Goal: Find specific page/section: Find specific page/section

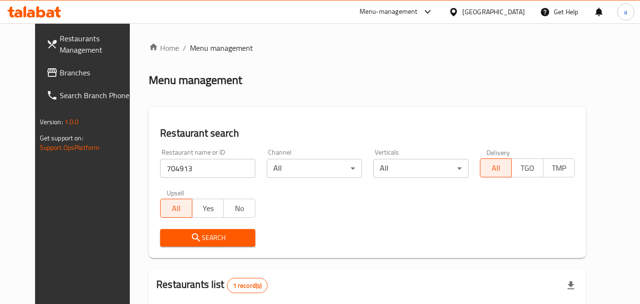
scroll to position [111, 0]
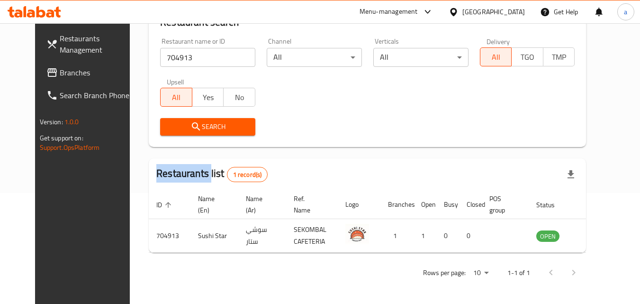
click at [54, 12] on icon at bounding box center [35, 11] width 54 height 11
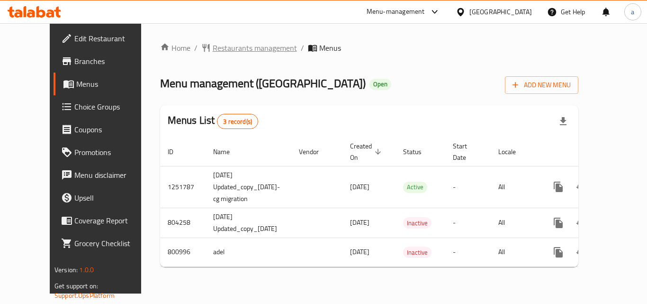
click at [232, 43] on span "Restaurants management" at bounding box center [255, 47] width 84 height 11
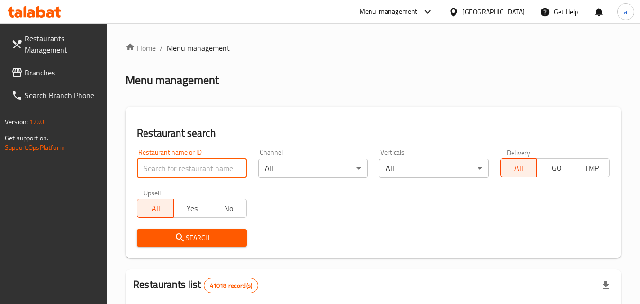
click at [182, 166] on input "search" at bounding box center [191, 168] width 109 height 19
paste input "653835"
type input "653835"
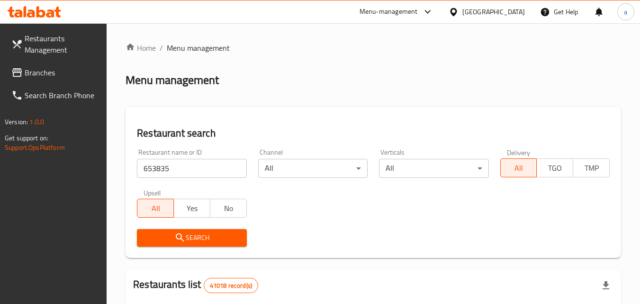
click at [194, 234] on span "Search" at bounding box center [191, 238] width 94 height 12
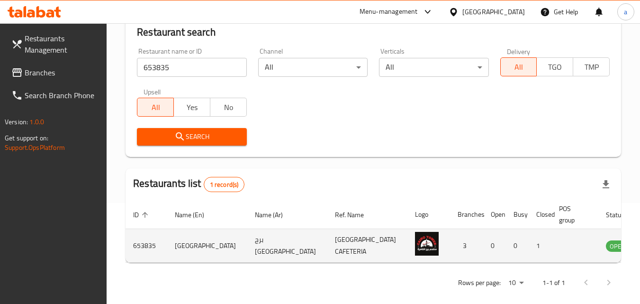
scroll to position [111, 0]
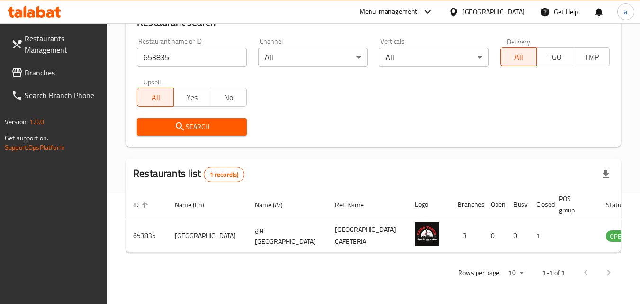
click at [489, 14] on div "[GEOGRAPHIC_DATA]" at bounding box center [493, 12] width 63 height 10
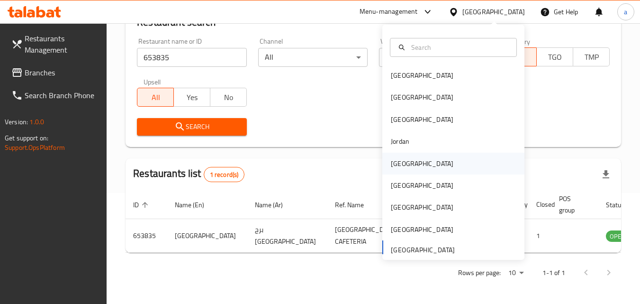
click at [453, 157] on div "[GEOGRAPHIC_DATA]" at bounding box center [453, 163] width 142 height 22
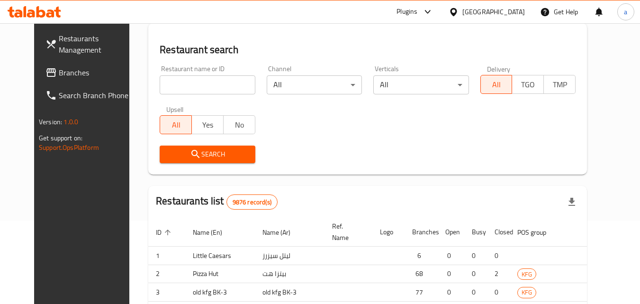
scroll to position [111, 0]
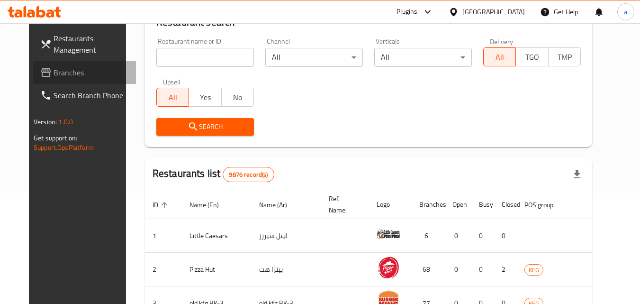
click at [65, 78] on link "Branches" at bounding box center [84, 72] width 103 height 23
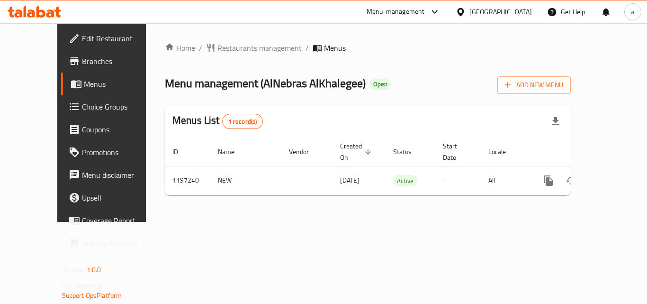
click at [236, 56] on div "Home / Restaurants management / Menus Menu management ( AlNebras AlKhalegee ) O…" at bounding box center [368, 122] width 406 height 161
click at [236, 50] on span "Restaurants management" at bounding box center [259, 47] width 84 height 11
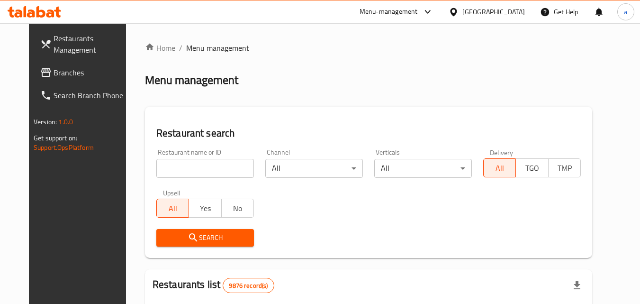
click at [184, 166] on input "search" at bounding box center [205, 168] width 98 height 19
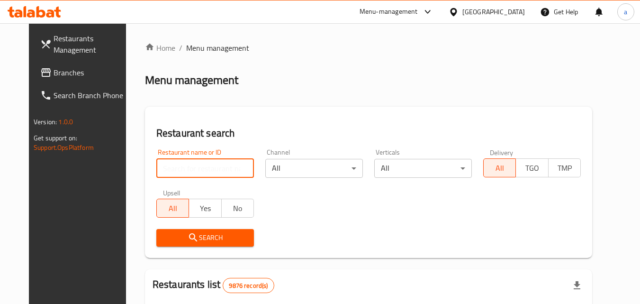
paste input "668028"
type input "668028"
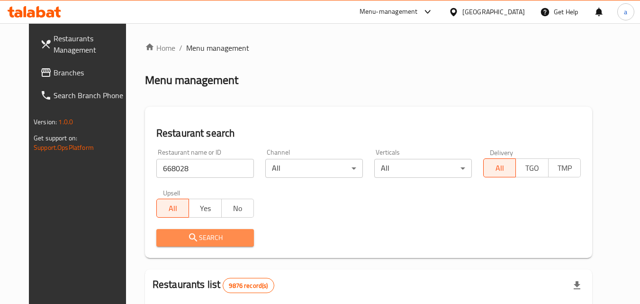
click at [202, 240] on span "Search" at bounding box center [205, 238] width 82 height 12
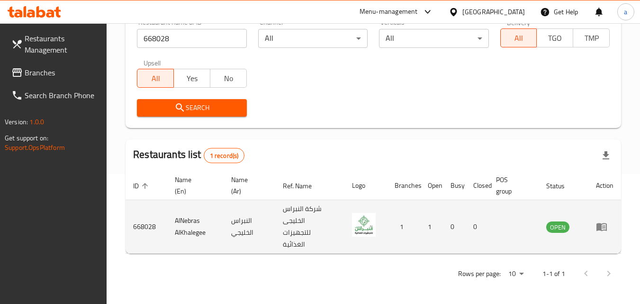
scroll to position [131, 0]
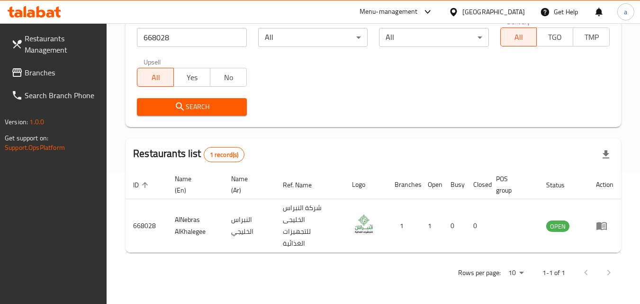
click at [456, 14] on icon at bounding box center [453, 12] width 7 height 8
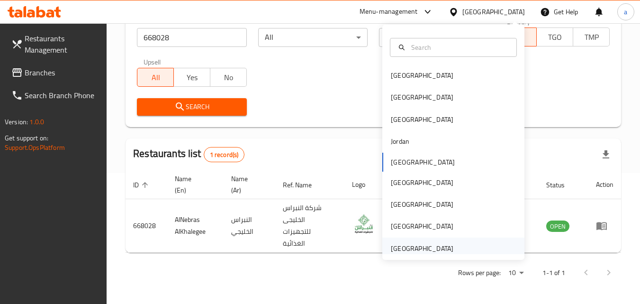
click at [445, 248] on div "[GEOGRAPHIC_DATA]" at bounding box center [422, 248] width 78 height 22
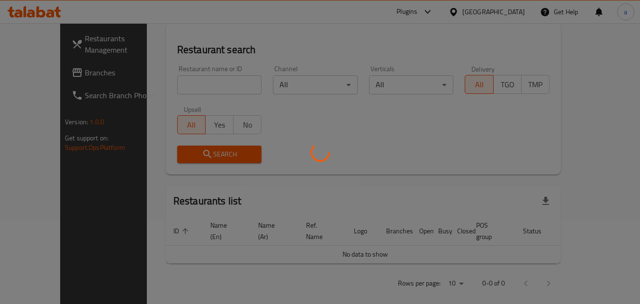
scroll to position [131, 0]
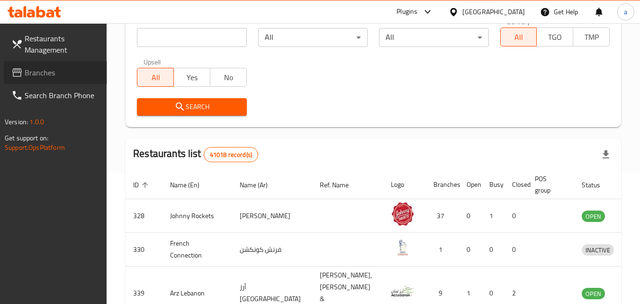
click at [55, 69] on span "Branches" at bounding box center [62, 72] width 75 height 11
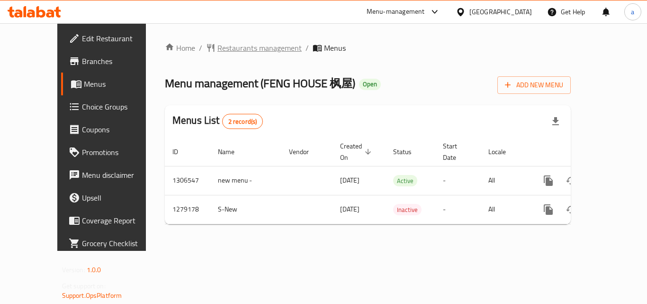
click at [217, 54] on span "Restaurants management" at bounding box center [259, 47] width 84 height 11
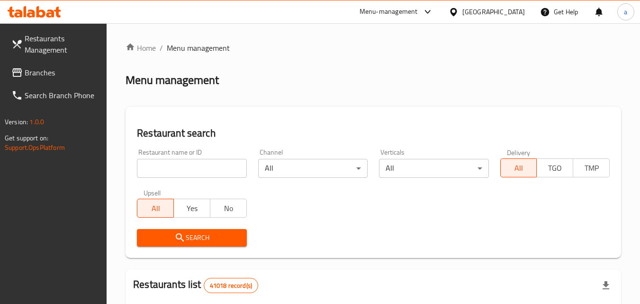
click at [187, 165] on input "search" at bounding box center [191, 168] width 109 height 19
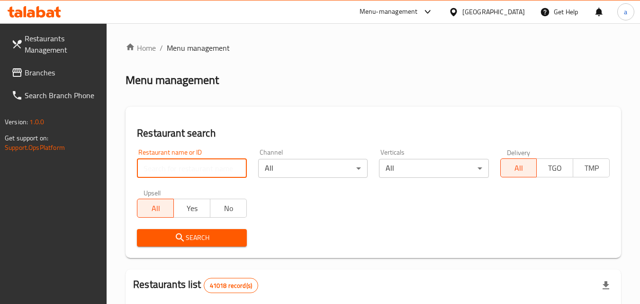
paste input "693178"
type input "693178"
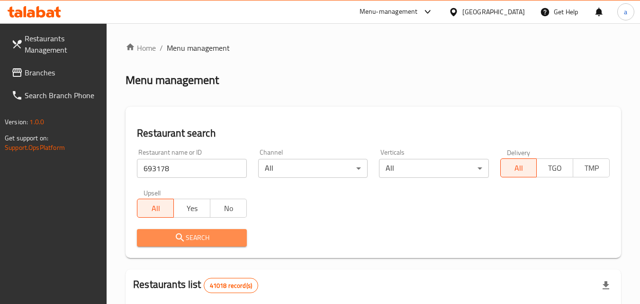
click at [227, 239] on span "Search" at bounding box center [191, 238] width 94 height 12
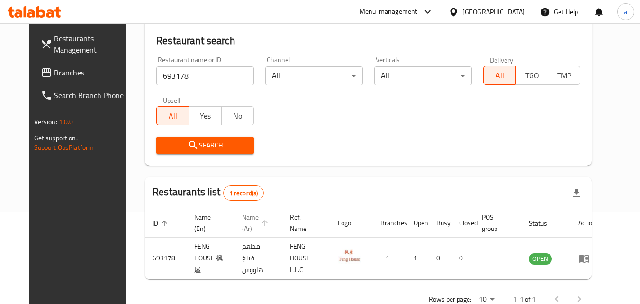
scroll to position [111, 0]
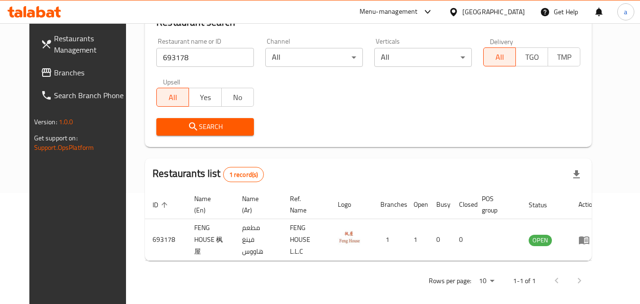
click at [462, 17] on div at bounding box center [455, 12] width 14 height 10
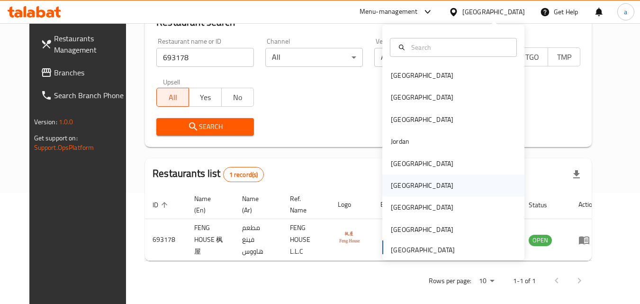
click at [423, 183] on div "[GEOGRAPHIC_DATA]" at bounding box center [453, 185] width 142 height 22
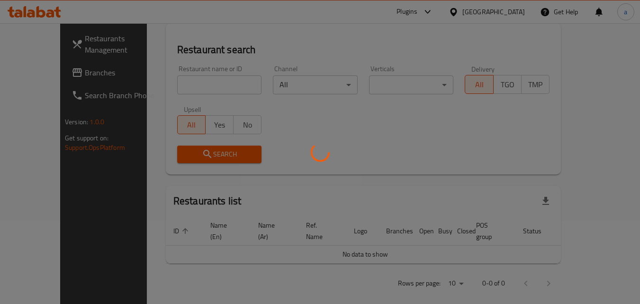
scroll to position [111, 0]
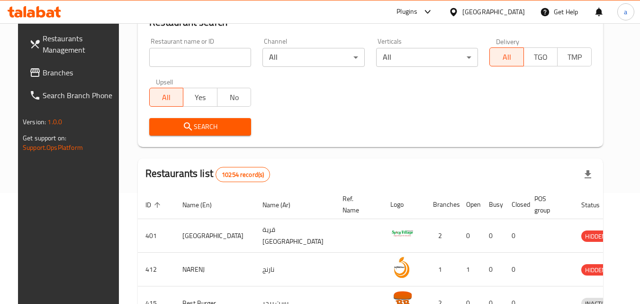
click at [43, 73] on span "Branches" at bounding box center [80, 72] width 75 height 11
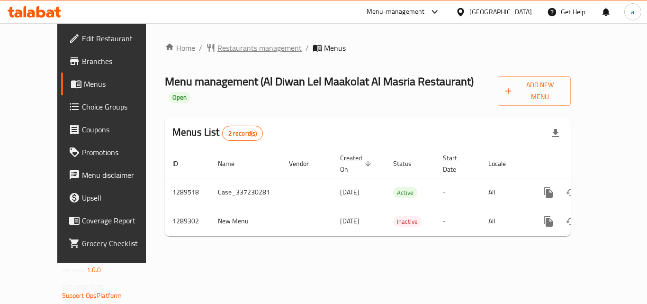
click at [230, 46] on span "Restaurants management" at bounding box center [259, 47] width 84 height 11
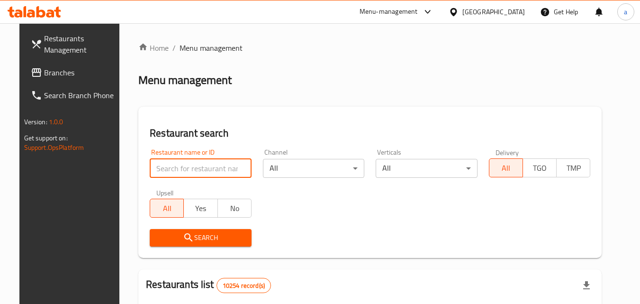
click at [195, 166] on input "search" at bounding box center [201, 168] width 102 height 19
paste input "697533"
type input "697533"
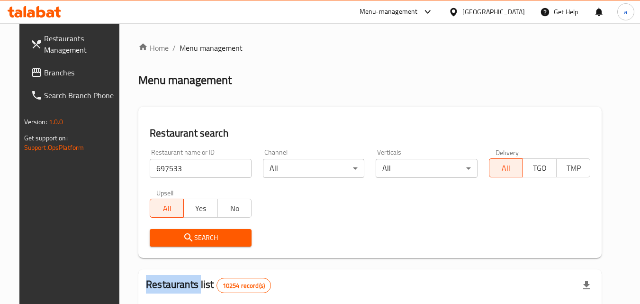
click at [213, 246] on div "Search" at bounding box center [200, 237] width 113 height 29
click at [213, 239] on span "Search" at bounding box center [200, 238] width 87 height 12
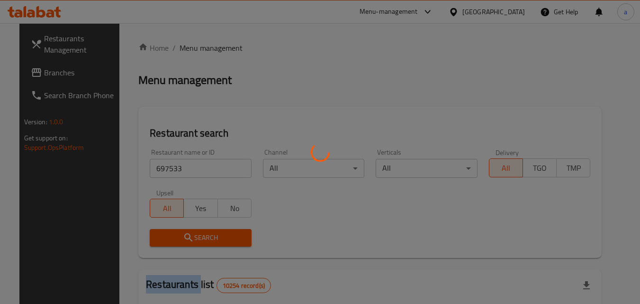
click at [213, 239] on div at bounding box center [320, 152] width 640 height 304
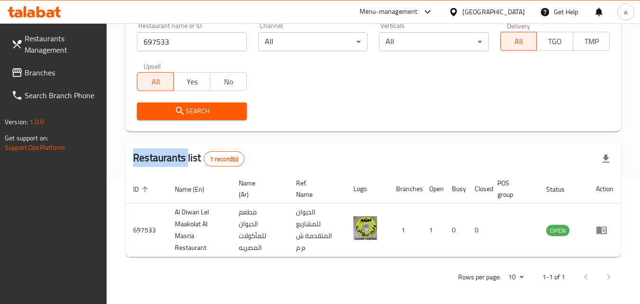
scroll to position [131, 0]
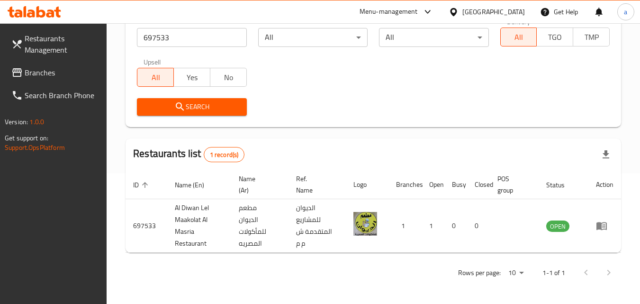
click at [510, 12] on div "[GEOGRAPHIC_DATA]" at bounding box center [493, 12] width 63 height 10
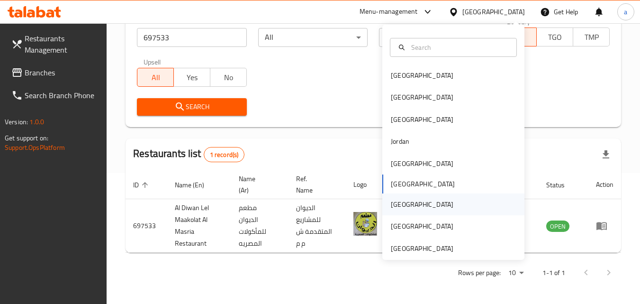
click at [444, 208] on div "[GEOGRAPHIC_DATA]" at bounding box center [453, 204] width 142 height 22
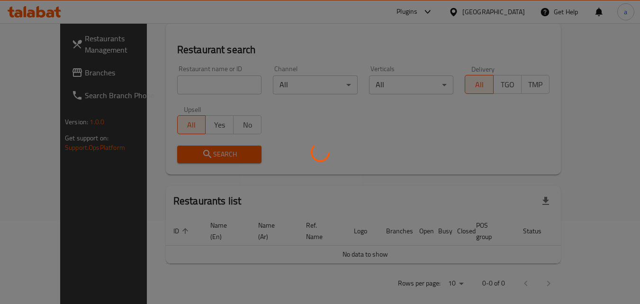
scroll to position [131, 0]
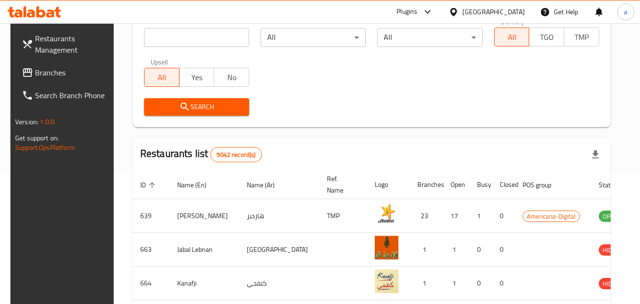
click at [35, 72] on span "Branches" at bounding box center [72, 72] width 75 height 11
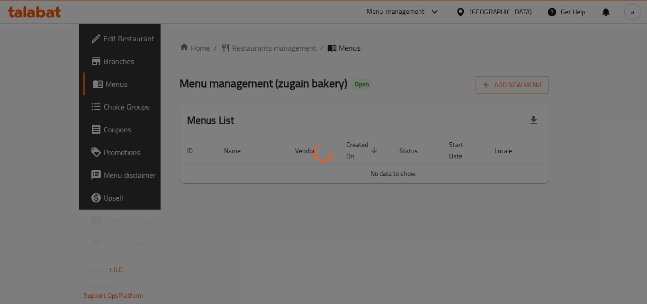
click at [222, 52] on div at bounding box center [323, 152] width 647 height 304
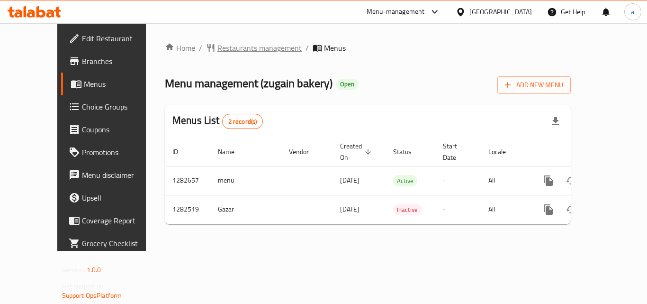
click at [219, 51] on span "Restaurants management" at bounding box center [259, 47] width 84 height 11
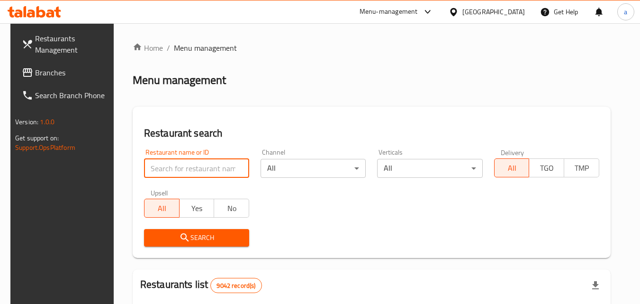
click at [178, 167] on input "search" at bounding box center [196, 168] width 105 height 19
paste input "694858"
type input "694858"
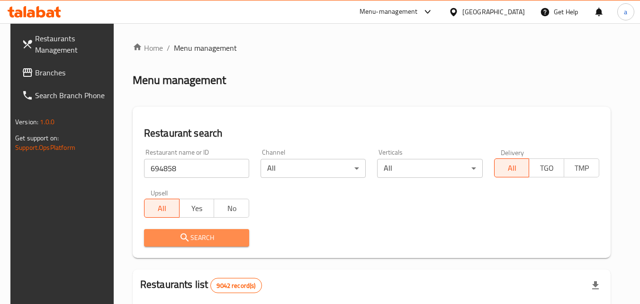
click at [206, 239] on span "Search" at bounding box center [197, 238] width 90 height 12
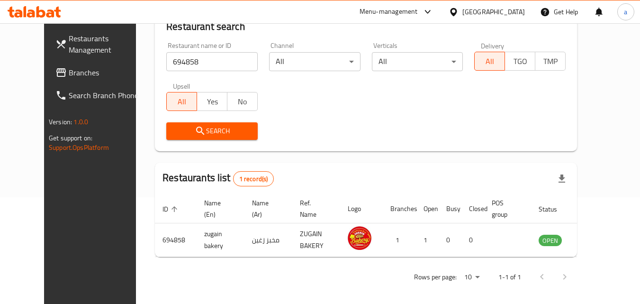
scroll to position [107, 0]
click at [458, 16] on icon at bounding box center [453, 12] width 10 height 10
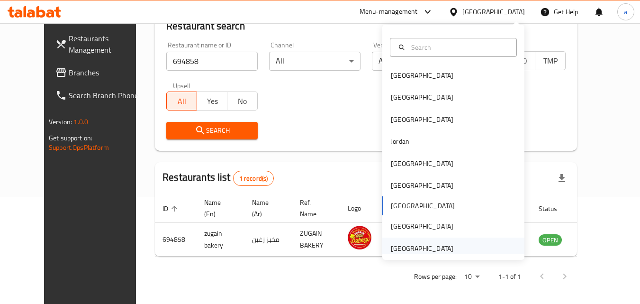
click at [472, 253] on div "[GEOGRAPHIC_DATA]" at bounding box center [453, 248] width 142 height 22
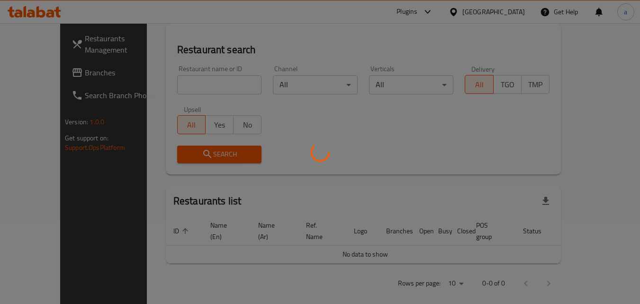
scroll to position [107, 0]
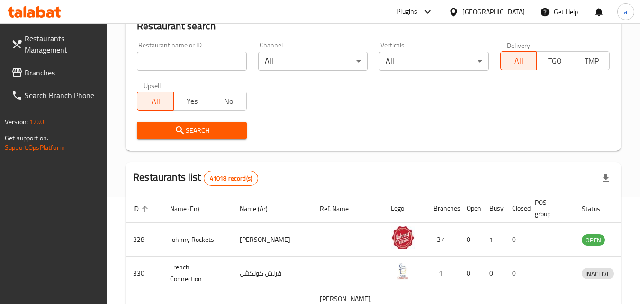
click at [60, 74] on span "Branches" at bounding box center [62, 72] width 75 height 11
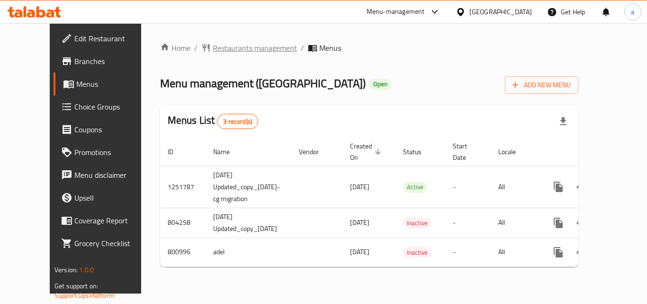
click at [225, 53] on span "Restaurants management" at bounding box center [255, 47] width 84 height 11
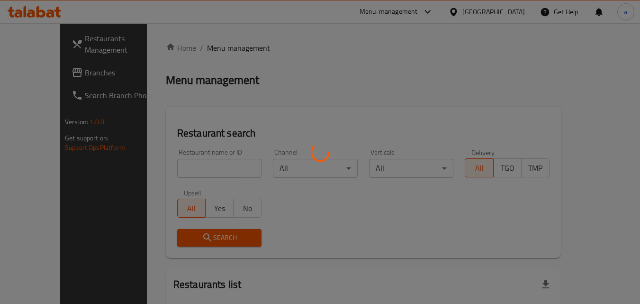
click at [216, 166] on div at bounding box center [320, 152] width 640 height 304
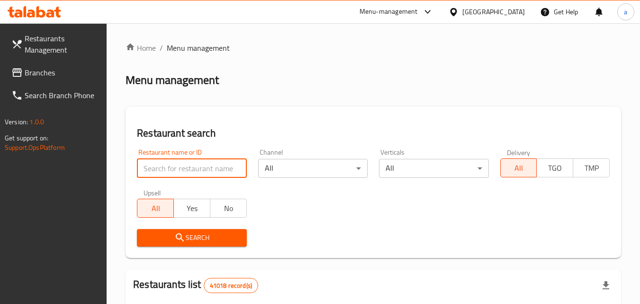
click at [216, 166] on input "search" at bounding box center [191, 168] width 109 height 19
paste input "653835"
type input "653835"
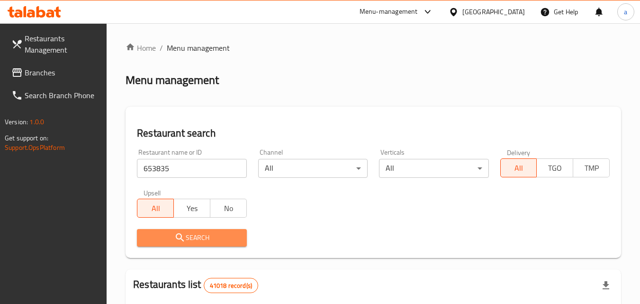
click at [216, 236] on span "Search" at bounding box center [191, 238] width 94 height 12
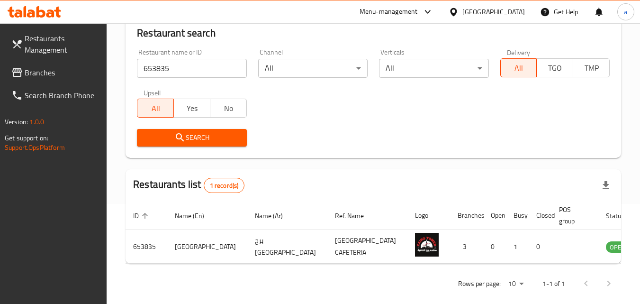
scroll to position [111, 0]
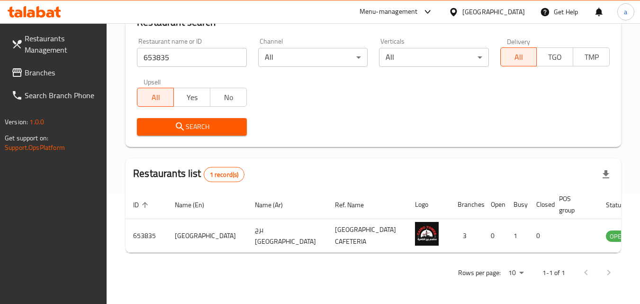
click at [476, 12] on div "[GEOGRAPHIC_DATA]" at bounding box center [493, 12] width 63 height 10
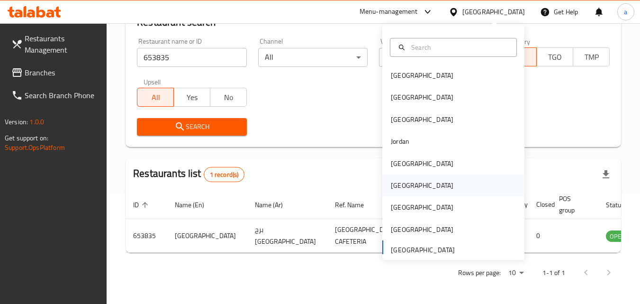
click at [444, 191] on div "[GEOGRAPHIC_DATA]" at bounding box center [453, 185] width 142 height 22
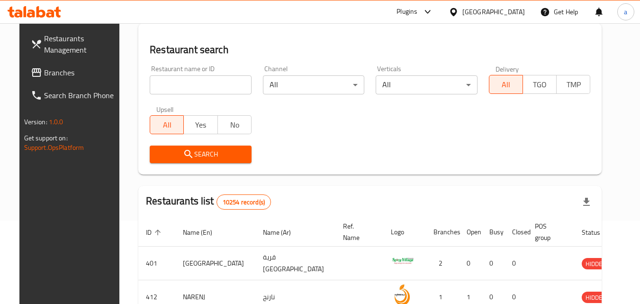
scroll to position [111, 0]
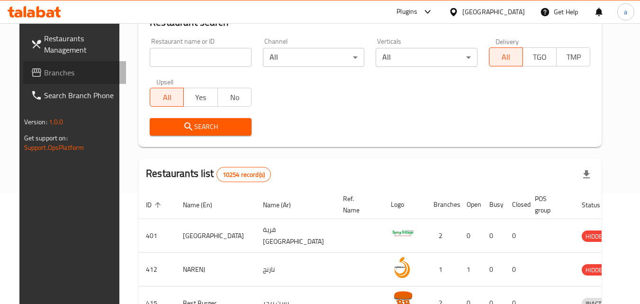
click at [44, 69] on span "Branches" at bounding box center [81, 72] width 75 height 11
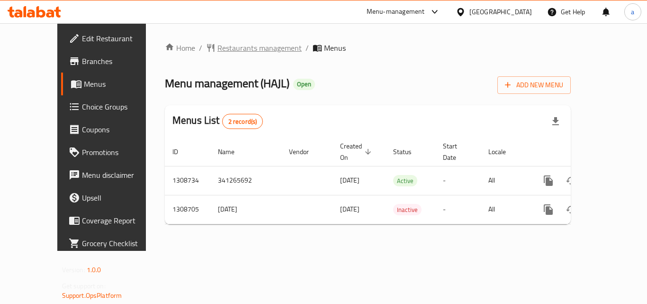
click at [221, 44] on span "Restaurants management" at bounding box center [259, 47] width 84 height 11
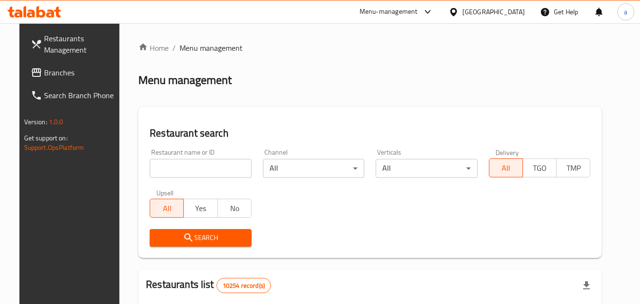
click at [202, 168] on input "search" at bounding box center [201, 168] width 102 height 19
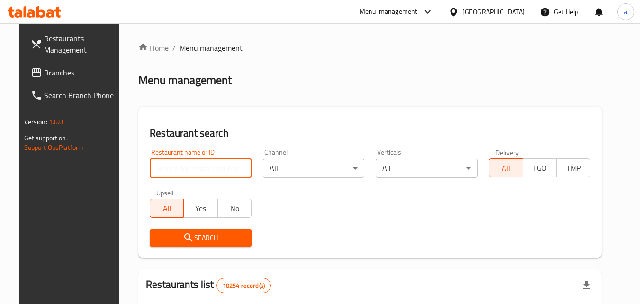
paste input "704742"
type input "704742"
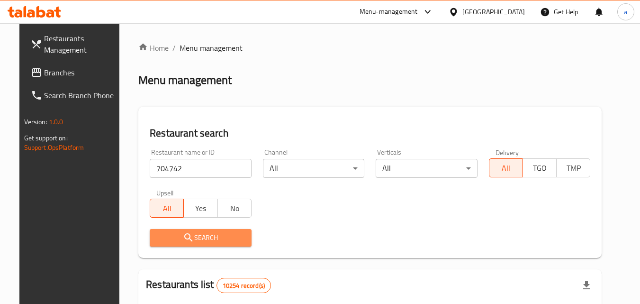
click at [202, 233] on span "Search" at bounding box center [200, 238] width 87 height 12
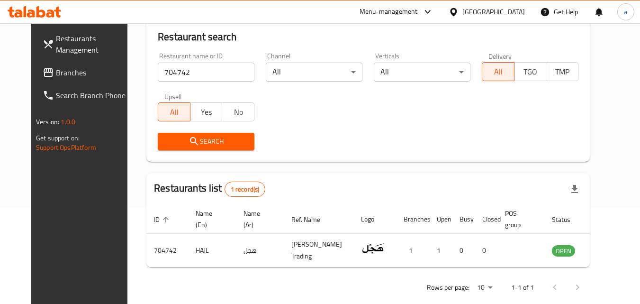
scroll to position [111, 0]
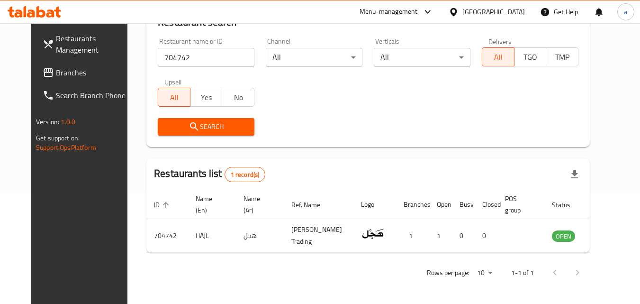
click at [520, 11] on div "[GEOGRAPHIC_DATA]" at bounding box center [493, 12] width 63 height 10
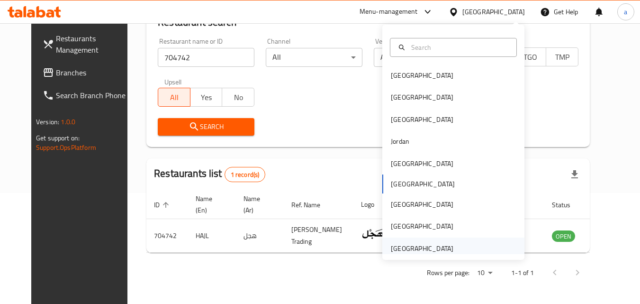
click at [419, 246] on div "[GEOGRAPHIC_DATA]" at bounding box center [422, 248] width 63 height 10
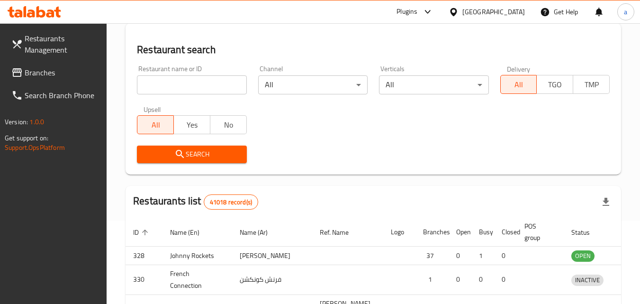
scroll to position [111, 0]
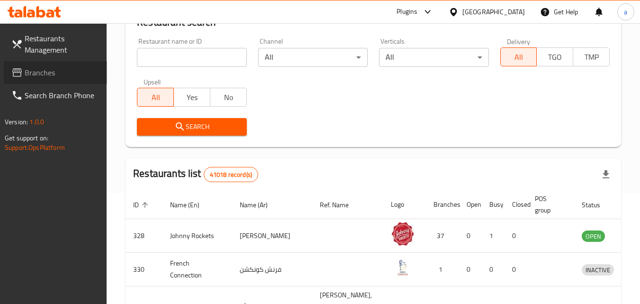
click at [69, 72] on span "Branches" at bounding box center [62, 72] width 75 height 11
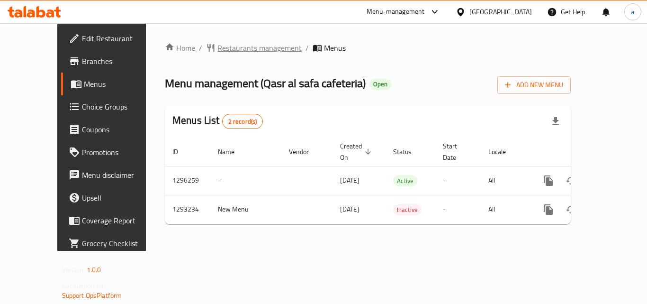
click at [221, 51] on span "Restaurants management" at bounding box center [259, 47] width 84 height 11
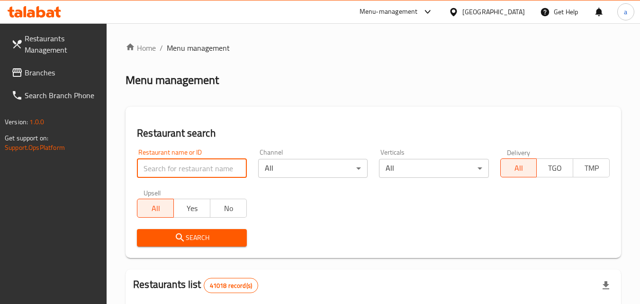
click at [195, 168] on input "search" at bounding box center [191, 168] width 109 height 19
paste input "699435"
type input "699435"
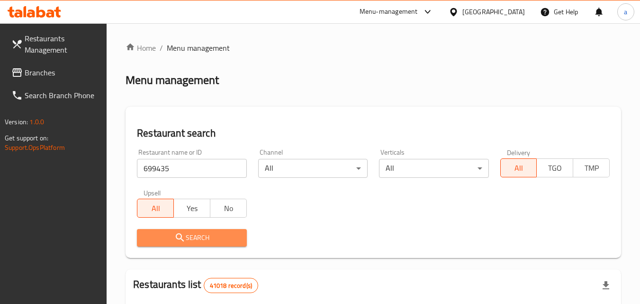
click at [201, 233] on span "Search" at bounding box center [191, 238] width 94 height 12
click at [201, 233] on div at bounding box center [320, 152] width 640 height 304
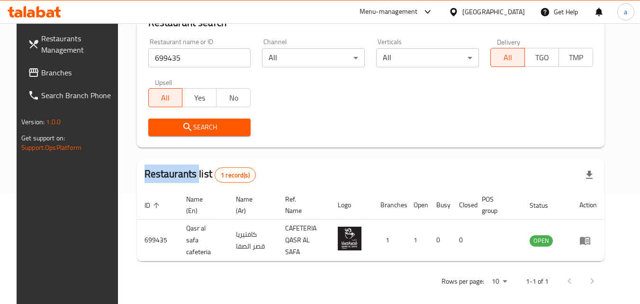
scroll to position [111, 0]
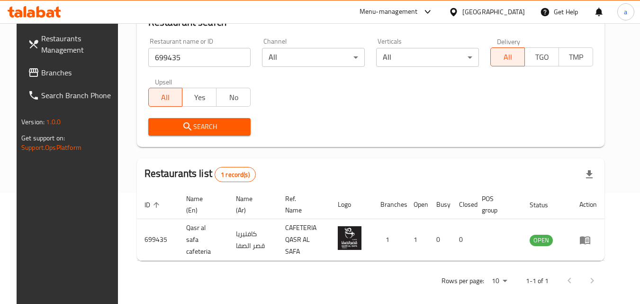
click at [17, 217] on div "Restaurants Management Branches Search Branch Phone Version: 1.0.0 Get support …" at bounding box center [70, 175] width 107 height 304
click at [31, 232] on div "Restaurants Management Branches Search Branch Phone Version: 1.0.0 Get support …" at bounding box center [70, 175] width 107 height 304
click at [490, 16] on div "[GEOGRAPHIC_DATA]" at bounding box center [493, 12] width 63 height 10
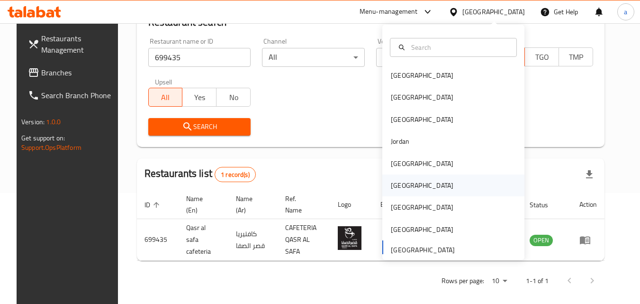
click at [448, 190] on div "[GEOGRAPHIC_DATA]" at bounding box center [453, 185] width 142 height 22
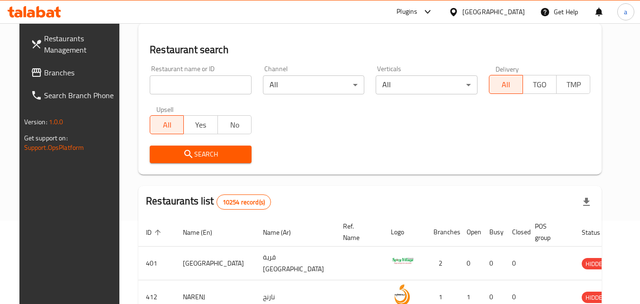
scroll to position [111, 0]
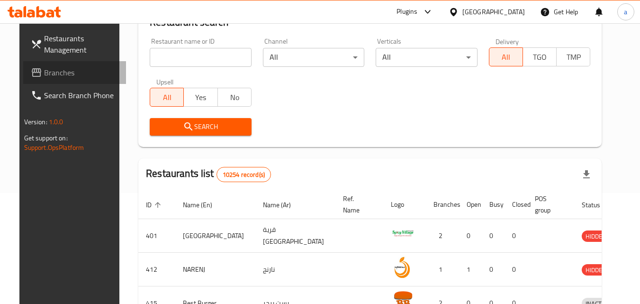
click at [45, 71] on span "Branches" at bounding box center [81, 72] width 75 height 11
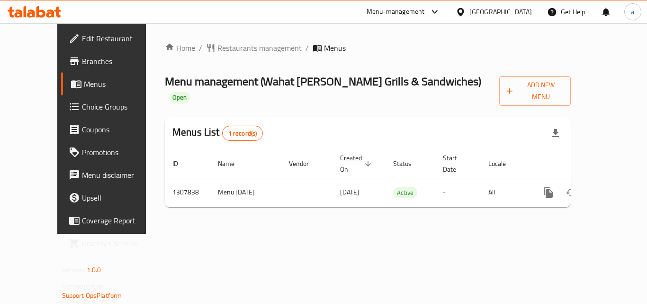
click at [224, 55] on div "Home / Restaurants management / Menus Menu management ( Wahat Al Naimi Grills &…" at bounding box center [368, 128] width 406 height 172
click at [230, 46] on span "Restaurants management" at bounding box center [259, 47] width 84 height 11
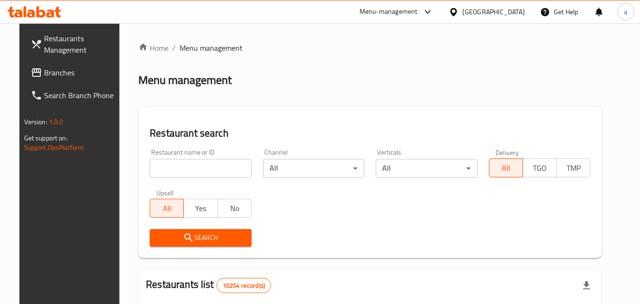
click at [214, 165] on input "search" at bounding box center [201, 168] width 102 height 19
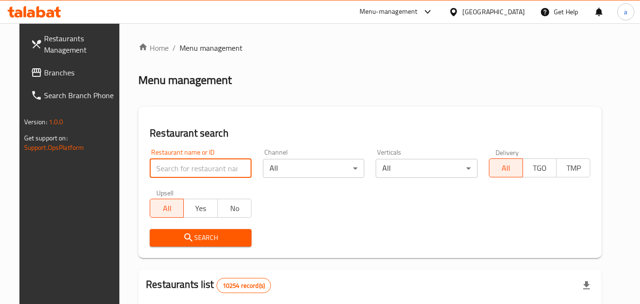
paste input "704641"
type input "704641"
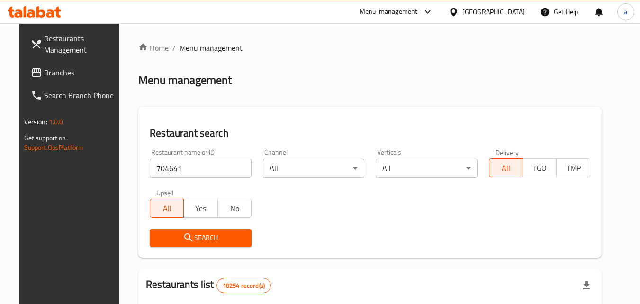
click at [232, 234] on span "Search" at bounding box center [200, 238] width 87 height 12
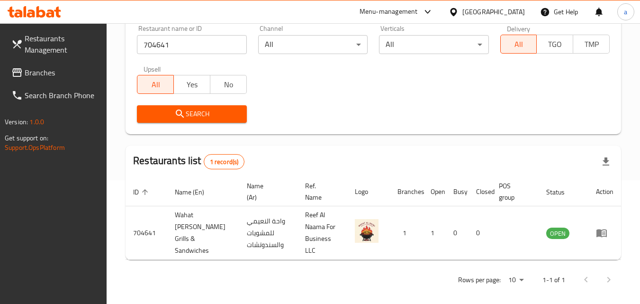
scroll to position [131, 0]
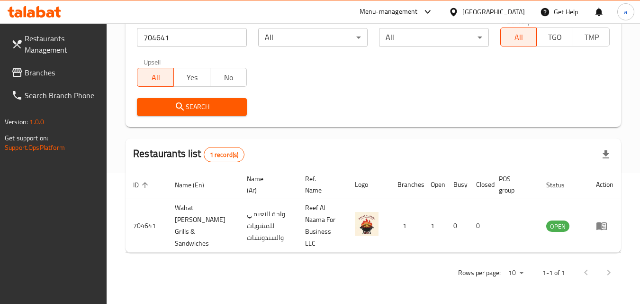
click at [458, 8] on icon at bounding box center [453, 12] width 10 height 10
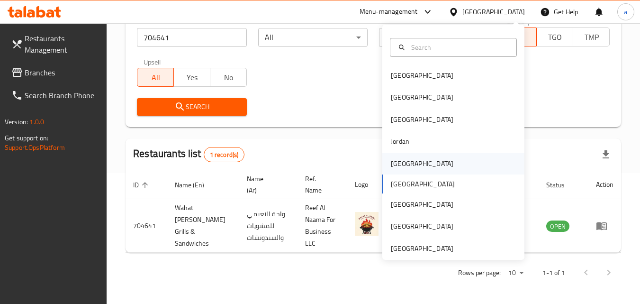
click at [429, 168] on div "[GEOGRAPHIC_DATA]" at bounding box center [453, 163] width 142 height 22
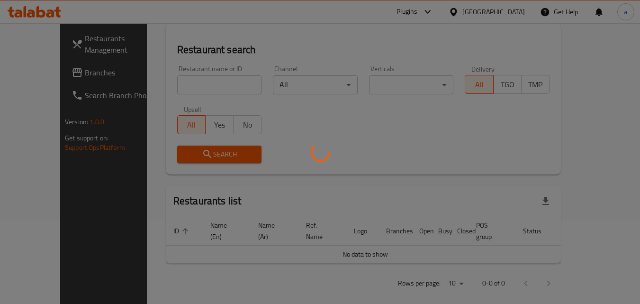
scroll to position [131, 0]
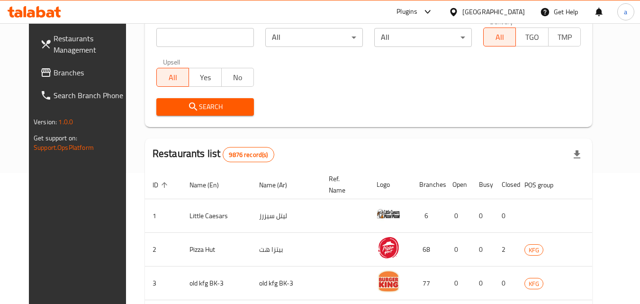
click at [54, 75] on span "Branches" at bounding box center [91, 72] width 75 height 11
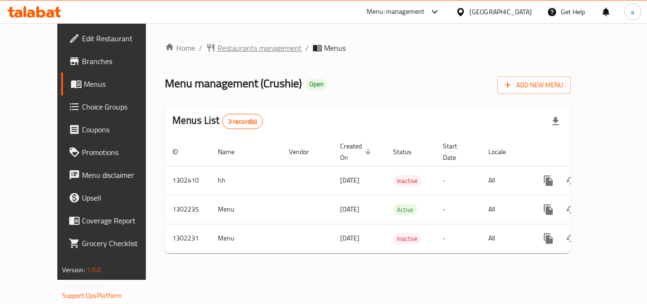
click at [228, 47] on span "Restaurants management" at bounding box center [259, 47] width 84 height 11
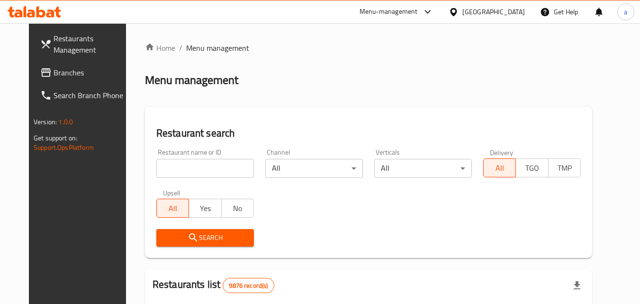
click at [196, 165] on input "search" at bounding box center [205, 168] width 98 height 19
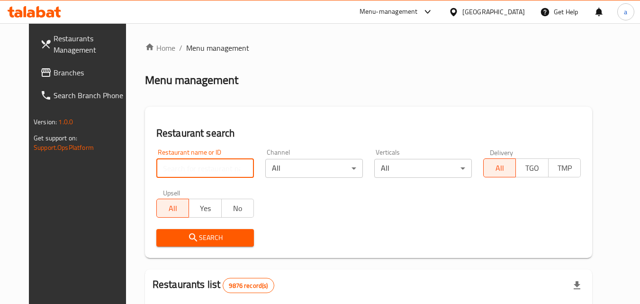
paste input "702331"
type input "702331"
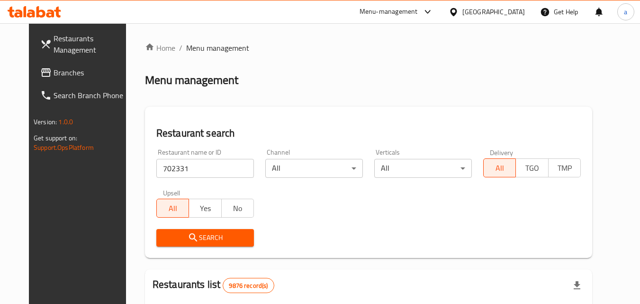
click at [189, 238] on span "Search" at bounding box center [205, 238] width 82 height 12
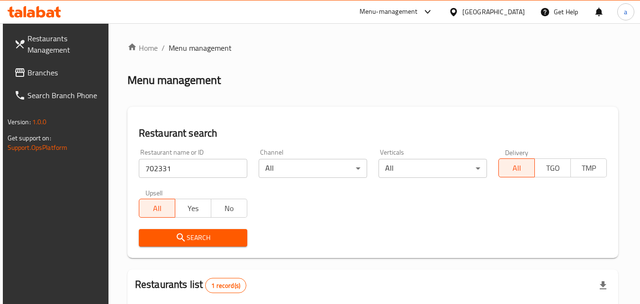
scroll to position [119, 0]
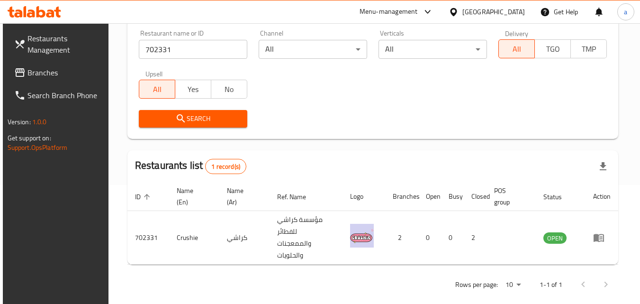
click at [520, 9] on div "[GEOGRAPHIC_DATA]" at bounding box center [493, 12] width 63 height 10
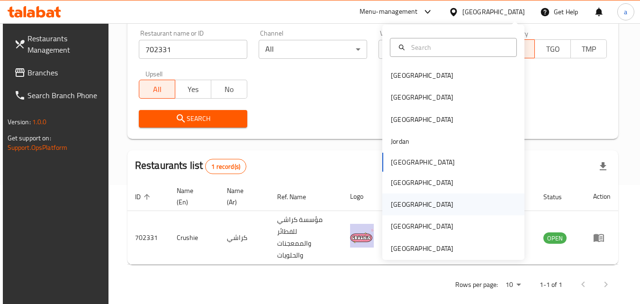
click at [466, 204] on div "[GEOGRAPHIC_DATA]" at bounding box center [453, 204] width 142 height 22
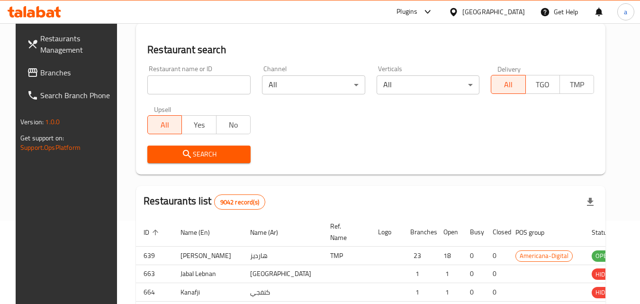
scroll to position [119, 0]
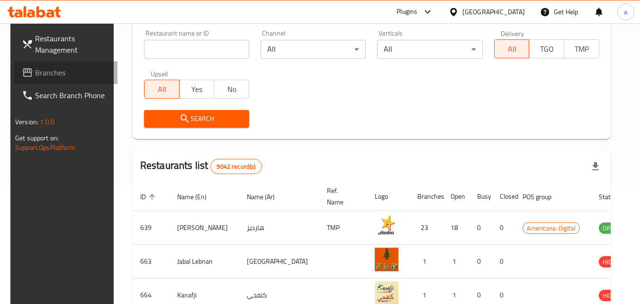
click at [35, 72] on span "Branches" at bounding box center [72, 72] width 75 height 11
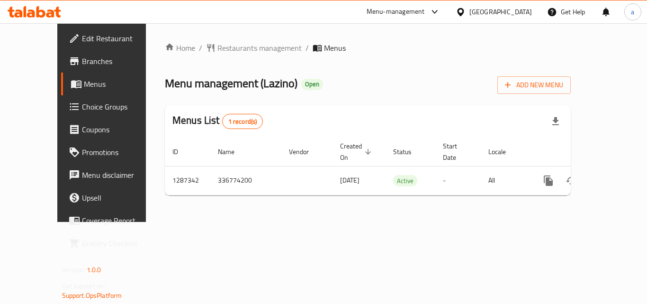
click at [217, 47] on span "Restaurants management" at bounding box center [259, 47] width 84 height 11
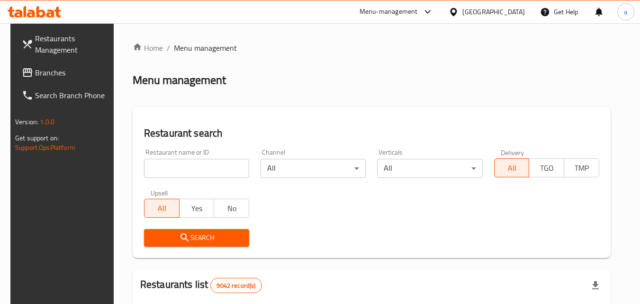
click at [193, 167] on div at bounding box center [320, 152] width 640 height 304
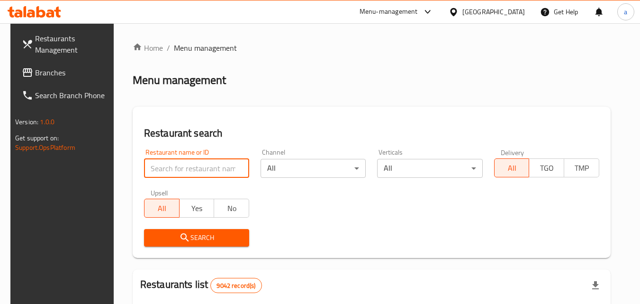
click at [193, 167] on input "search" at bounding box center [196, 168] width 105 height 19
paste input "696661"
type input "696661"
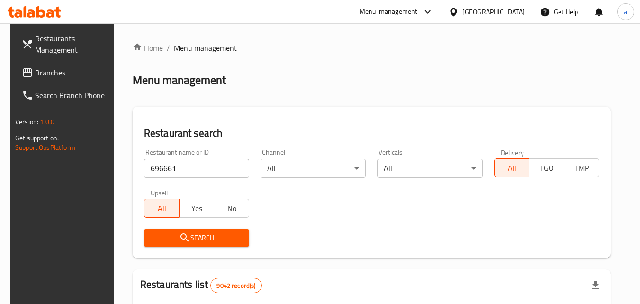
click at [205, 239] on span "Search" at bounding box center [197, 238] width 90 height 12
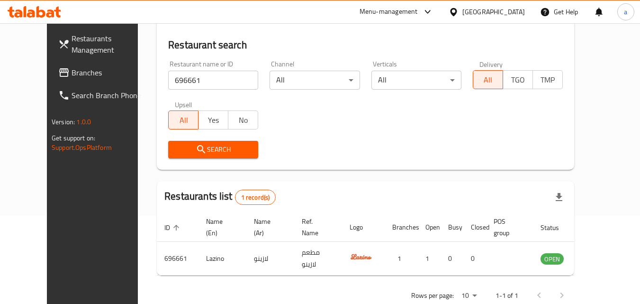
scroll to position [111, 0]
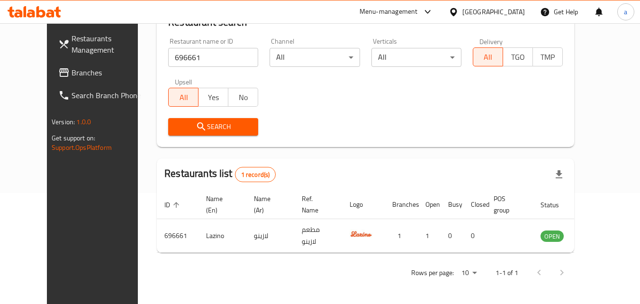
click at [458, 14] on icon at bounding box center [453, 12] width 10 height 10
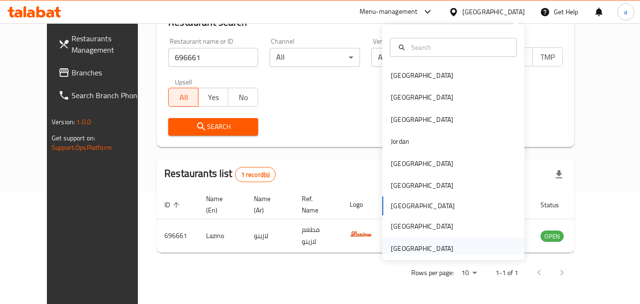
click at [457, 247] on div "[GEOGRAPHIC_DATA]" at bounding box center [453, 248] width 142 height 22
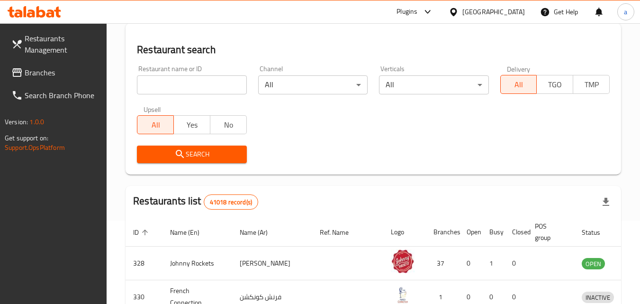
scroll to position [111, 0]
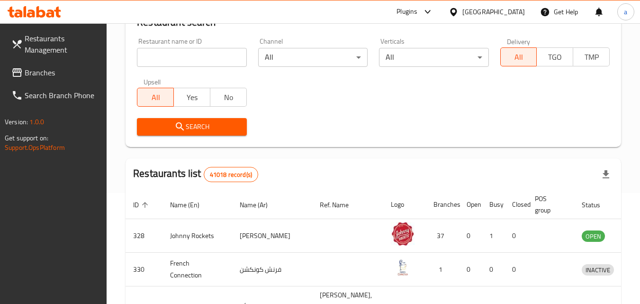
click at [53, 75] on span "Branches" at bounding box center [62, 72] width 75 height 11
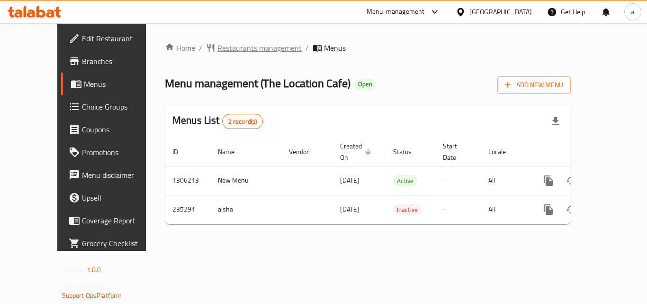
click at [219, 51] on span "Restaurants management" at bounding box center [259, 47] width 84 height 11
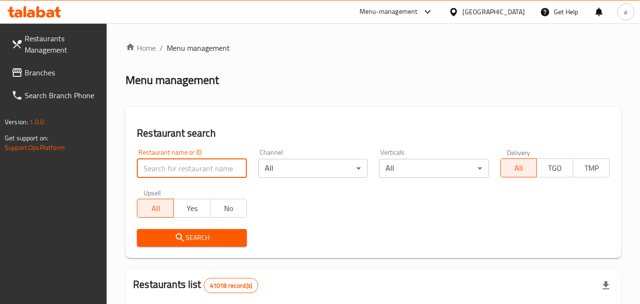
click at [184, 172] on input "search" at bounding box center [191, 168] width 109 height 19
paste input "626554"
type input "626554"
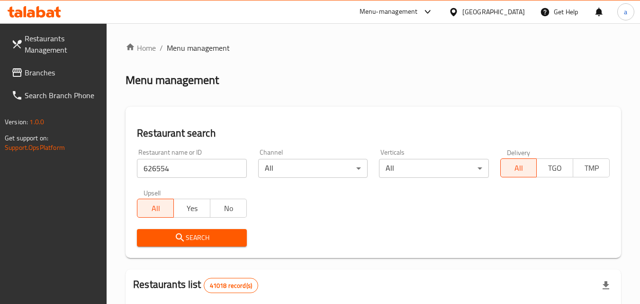
click at [167, 232] on span "Search" at bounding box center [191, 238] width 94 height 12
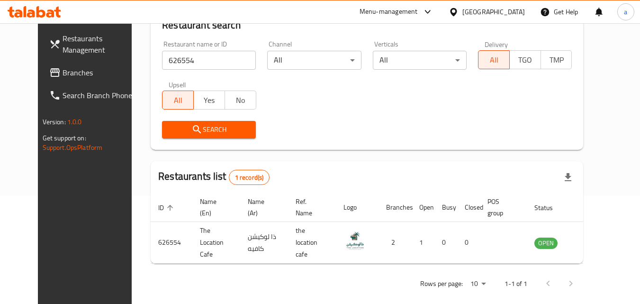
scroll to position [111, 0]
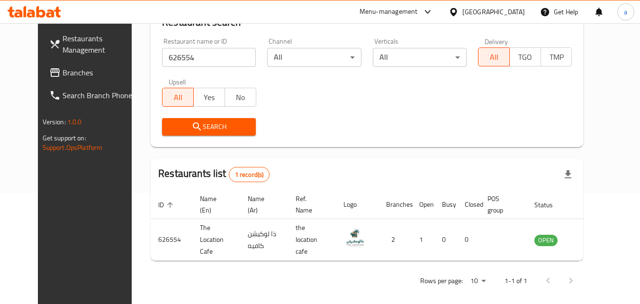
click at [500, 8] on div "[GEOGRAPHIC_DATA]" at bounding box center [493, 12] width 63 height 10
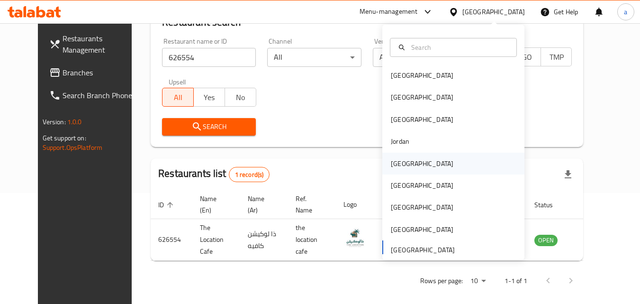
click at [427, 172] on div "[GEOGRAPHIC_DATA]" at bounding box center [453, 163] width 142 height 22
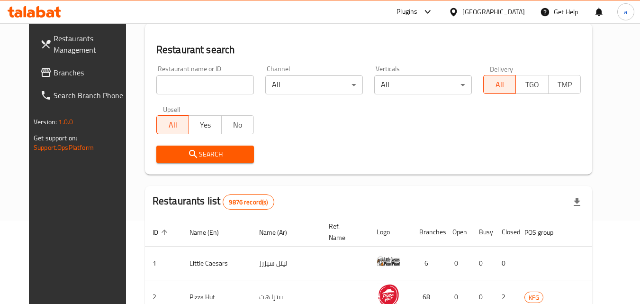
scroll to position [111, 0]
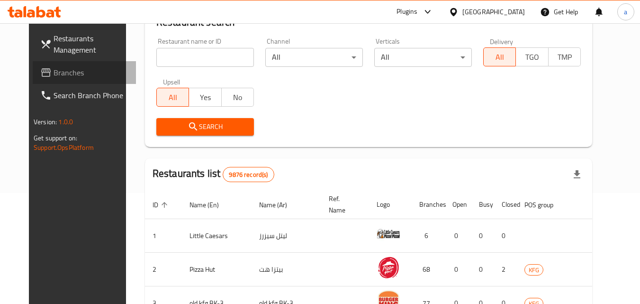
click at [54, 71] on span "Branches" at bounding box center [91, 72] width 75 height 11
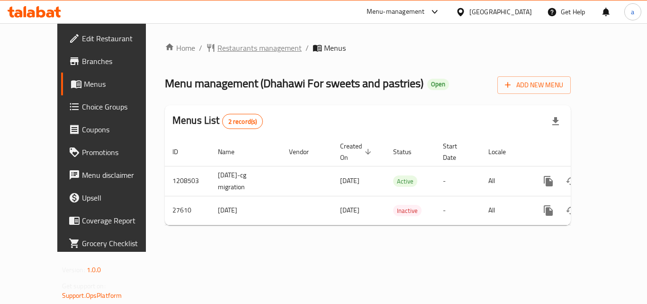
click at [218, 45] on span "Restaurants management" at bounding box center [259, 47] width 84 height 11
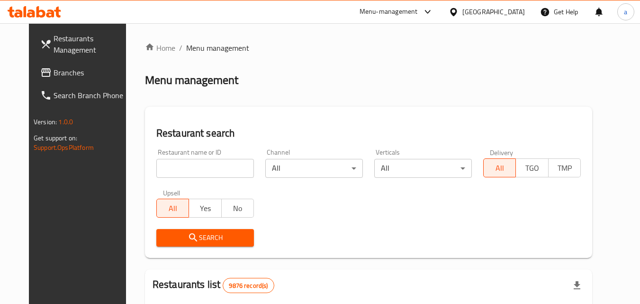
click at [193, 164] on input "search" at bounding box center [205, 168] width 98 height 19
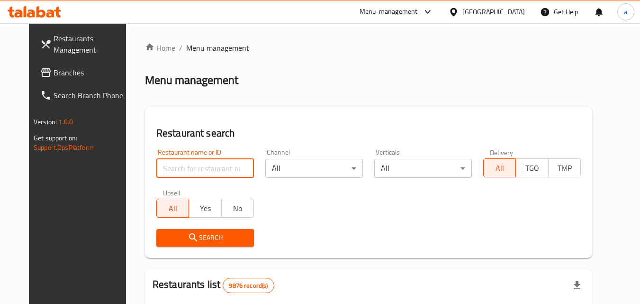
paste input "14338"
type input "14338"
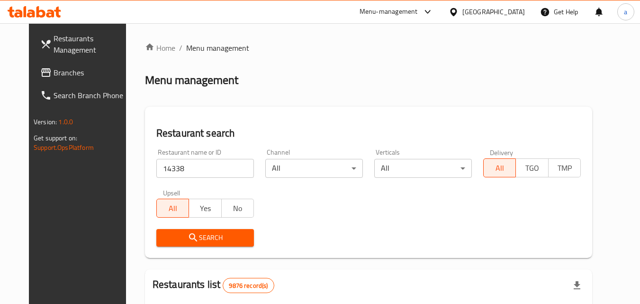
click at [196, 240] on span "Search" at bounding box center [205, 238] width 82 height 12
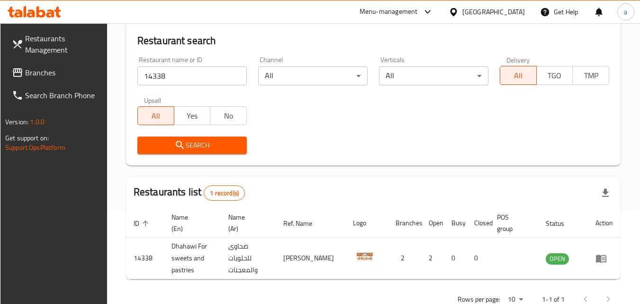
scroll to position [119, 0]
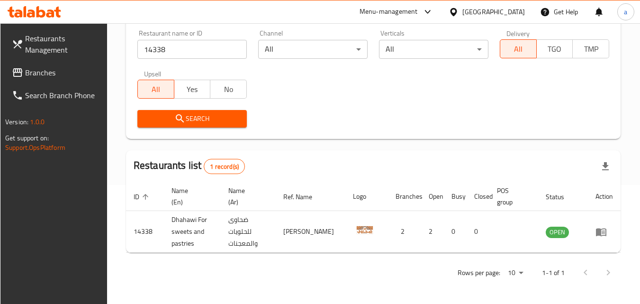
click at [505, 8] on div "[GEOGRAPHIC_DATA]" at bounding box center [493, 12] width 63 height 10
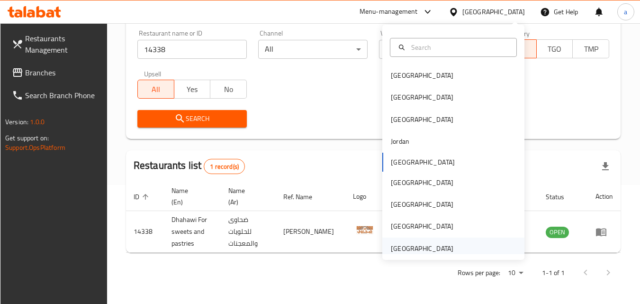
click at [450, 246] on div "[GEOGRAPHIC_DATA]" at bounding box center [422, 248] width 78 height 22
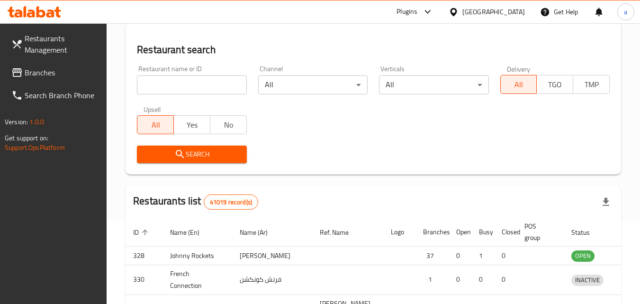
scroll to position [119, 0]
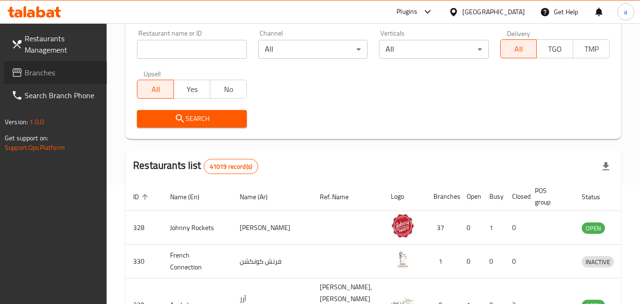
click at [40, 71] on span "Branches" at bounding box center [62, 72] width 75 height 11
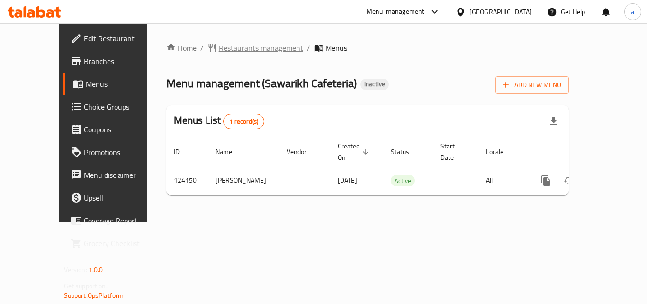
click at [232, 51] on span "Restaurants management" at bounding box center [261, 47] width 84 height 11
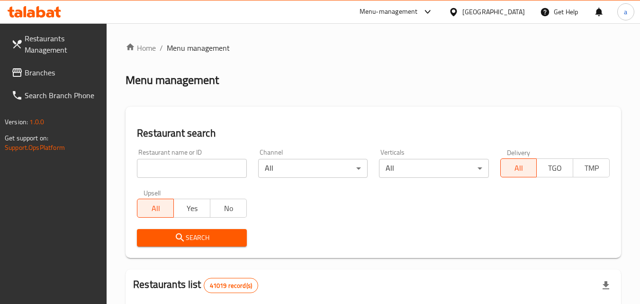
click at [191, 169] on input "search" at bounding box center [191, 168] width 109 height 19
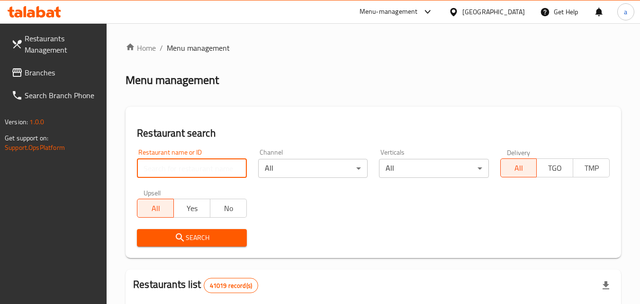
paste input "608484"
type input "608484"
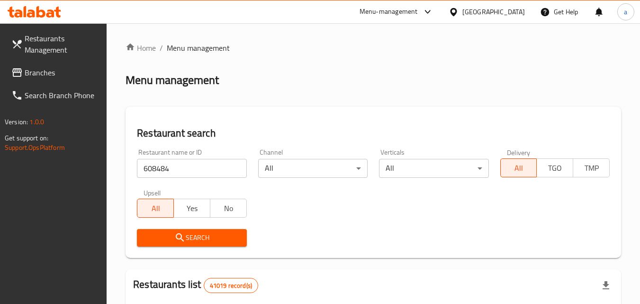
click at [190, 220] on div "Upsell All Yes No" at bounding box center [191, 203] width 121 height 40
click at [191, 237] on span "Search" at bounding box center [191, 238] width 94 height 12
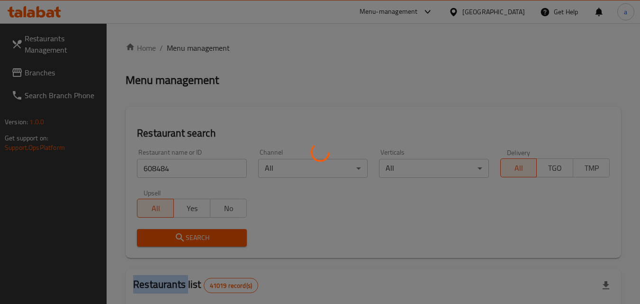
click at [191, 237] on div at bounding box center [320, 152] width 640 height 304
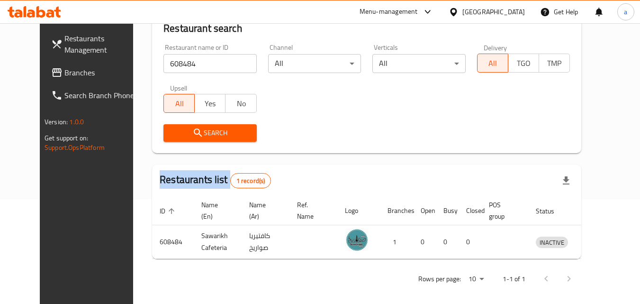
scroll to position [111, 0]
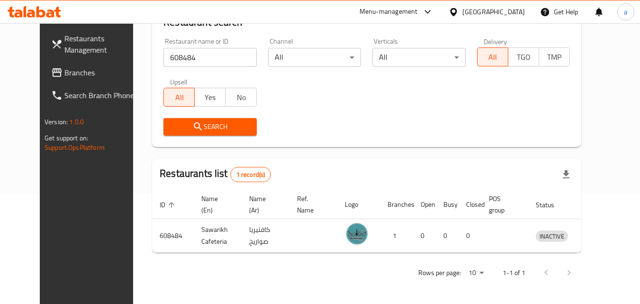
click at [479, 17] on div "[GEOGRAPHIC_DATA]" at bounding box center [493, 12] width 63 height 10
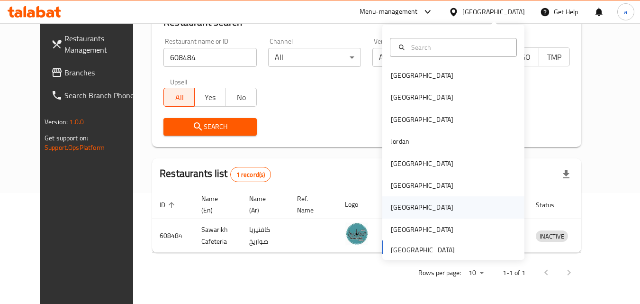
click at [442, 211] on div "[GEOGRAPHIC_DATA]" at bounding box center [453, 207] width 142 height 22
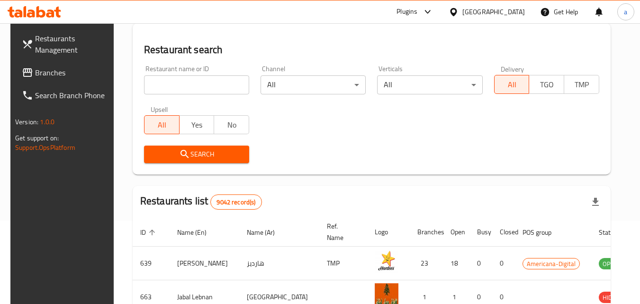
scroll to position [111, 0]
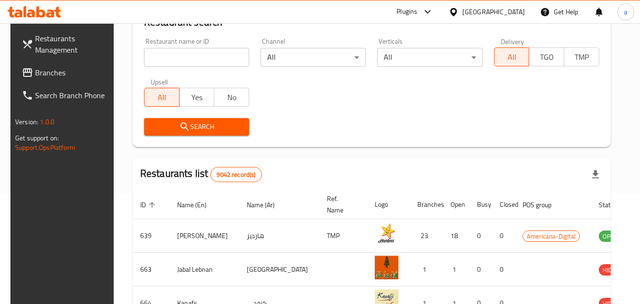
click at [64, 71] on span "Branches" at bounding box center [72, 72] width 75 height 11
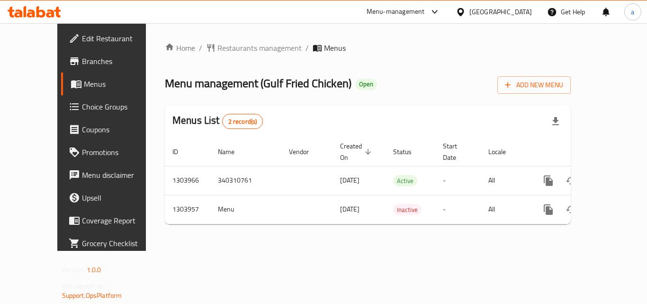
click at [225, 50] on span "Restaurants management" at bounding box center [259, 47] width 84 height 11
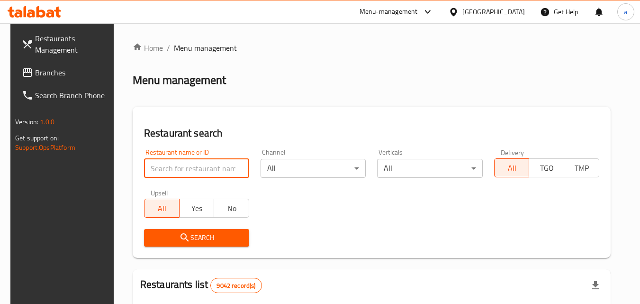
click at [189, 167] on input "search" at bounding box center [196, 168] width 105 height 19
paste input "703031"
type input "703031"
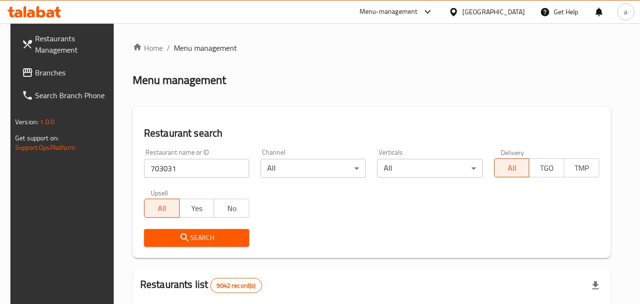
click at [196, 236] on span "Search" at bounding box center [197, 238] width 90 height 12
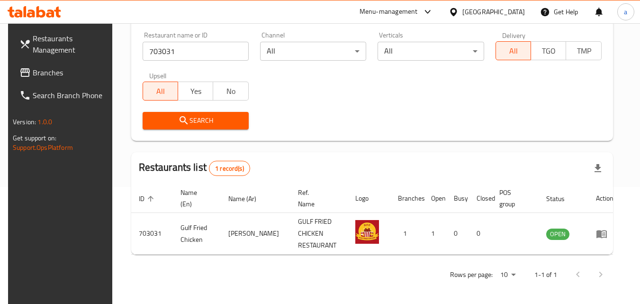
scroll to position [119, 0]
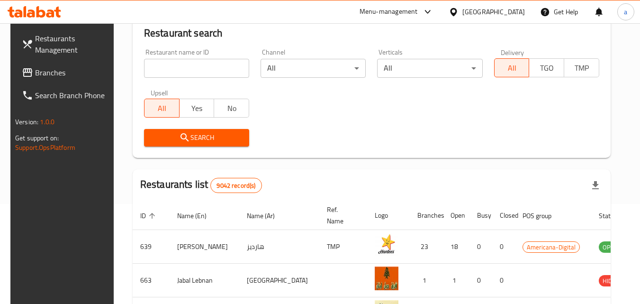
scroll to position [83, 0]
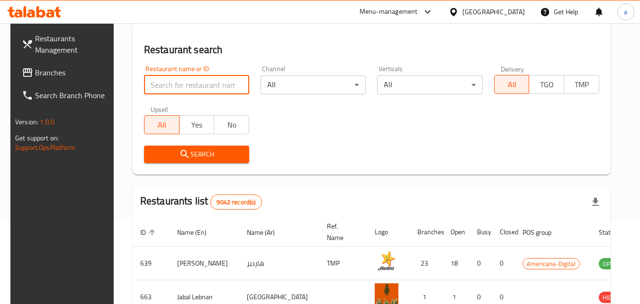
click at [202, 83] on input "search" at bounding box center [196, 84] width 105 height 19
type input "704623"
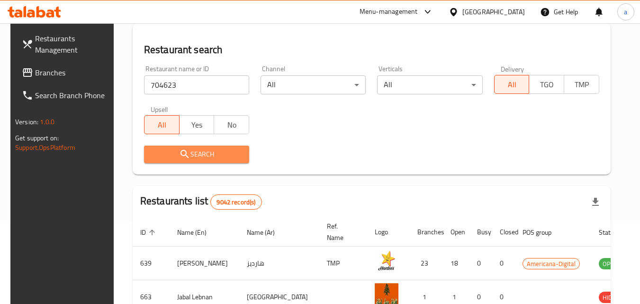
click at [182, 146] on button "Search" at bounding box center [196, 154] width 105 height 18
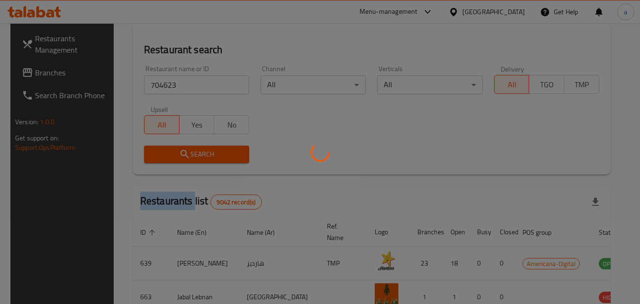
click at [182, 146] on div at bounding box center [320, 152] width 640 height 304
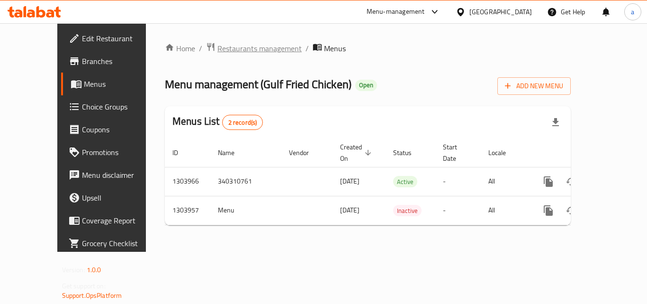
click at [217, 50] on span "Restaurants management" at bounding box center [259, 48] width 84 height 11
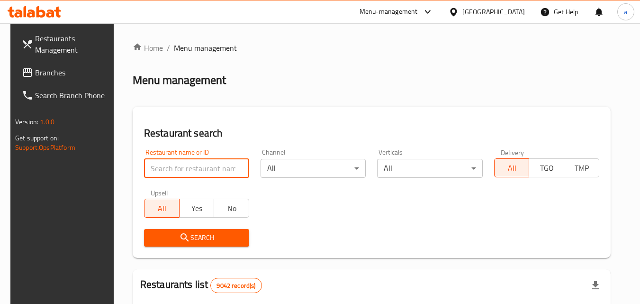
click at [163, 171] on input "search" at bounding box center [196, 168] width 105 height 19
click button "Search" at bounding box center [196, 238] width 105 height 18
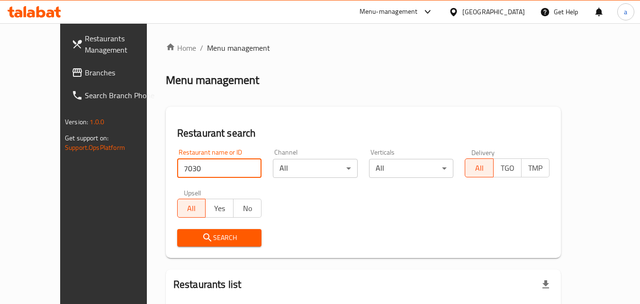
type input "703031"
click at [198, 245] on button "Search" at bounding box center [219, 238] width 85 height 18
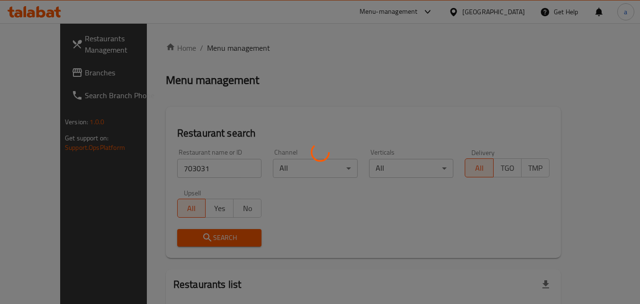
click at [199, 243] on div at bounding box center [320, 152] width 640 height 304
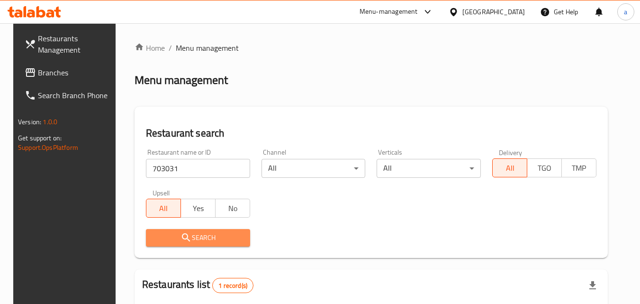
click at [229, 244] on button "Search" at bounding box center [198, 238] width 104 height 18
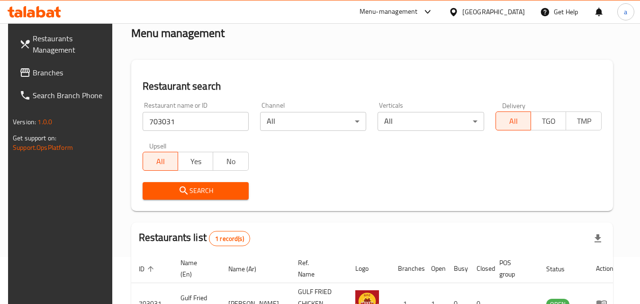
scroll to position [119, 0]
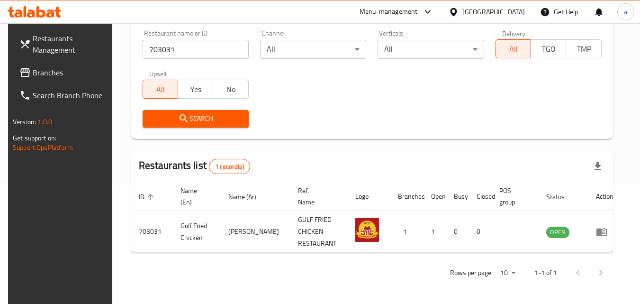
click at [520, 9] on div "[GEOGRAPHIC_DATA]" at bounding box center [493, 12] width 63 height 10
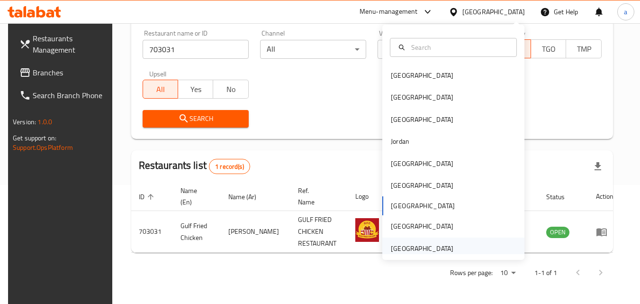
click at [494, 248] on div "[GEOGRAPHIC_DATA]" at bounding box center [453, 248] width 142 height 22
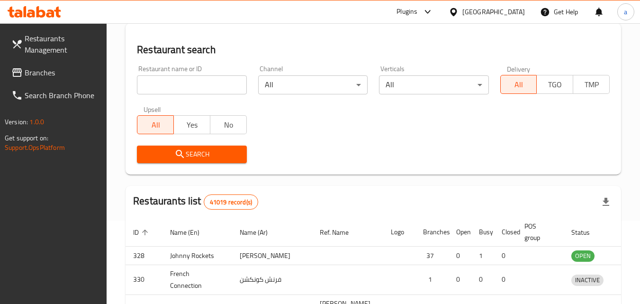
scroll to position [119, 0]
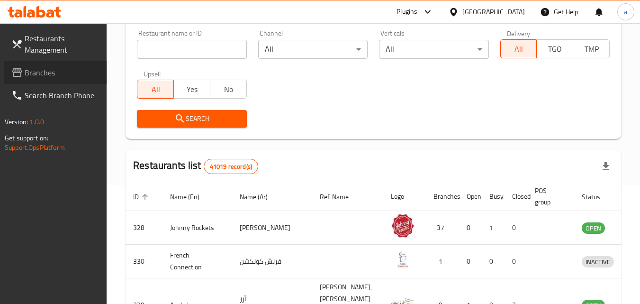
click at [53, 72] on span "Branches" at bounding box center [62, 72] width 75 height 11
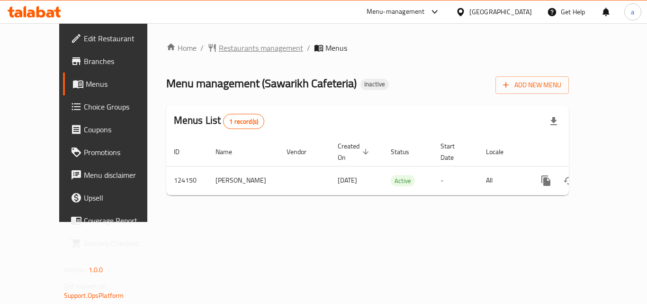
click at [219, 49] on span "Restaurants management" at bounding box center [261, 47] width 84 height 11
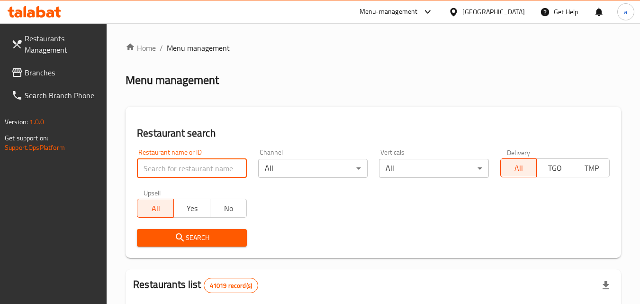
click at [194, 169] on input "search" at bounding box center [191, 168] width 109 height 19
paste input "608484"
type input "608484"
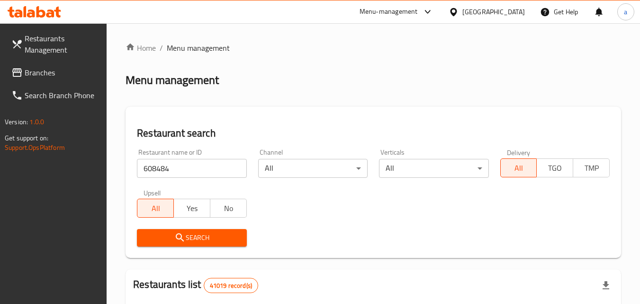
click at [199, 239] on span "Search" at bounding box center [191, 238] width 94 height 12
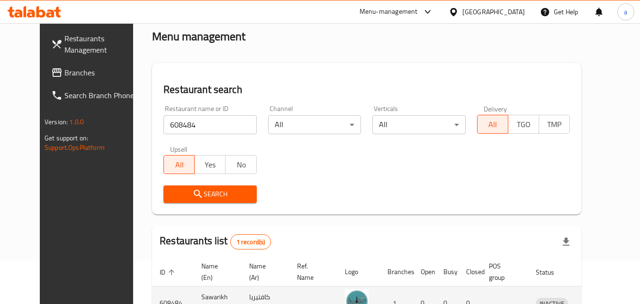
scroll to position [111, 0]
